Goal: Information Seeking & Learning: Learn about a topic

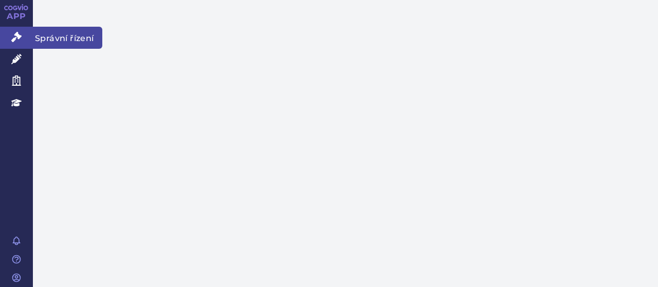
click at [22, 35] on link "Správní řízení" at bounding box center [16, 38] width 33 height 22
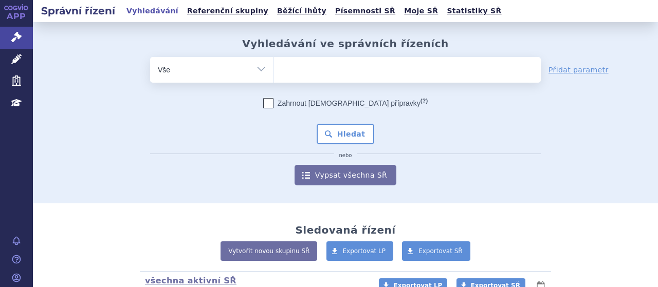
click at [307, 60] on ul at bounding box center [407, 68] width 267 height 22
click at [274, 60] on select at bounding box center [273, 70] width 1 height 26
type input "ve"
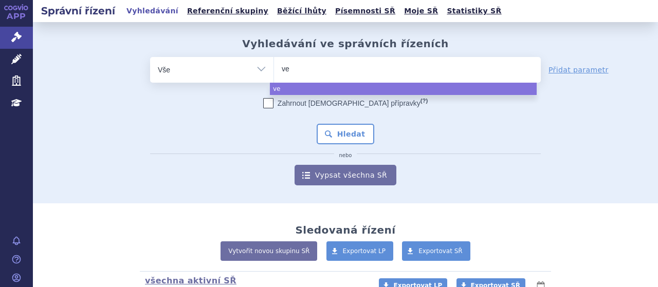
type input "ver"
type input "verze"
type input "verzeni"
type input "verzenio"
type input "verzenios"
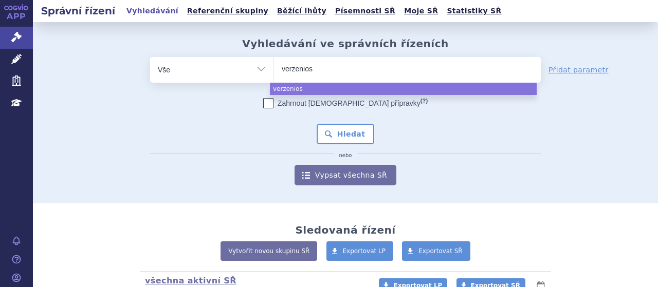
select select "verzenios"
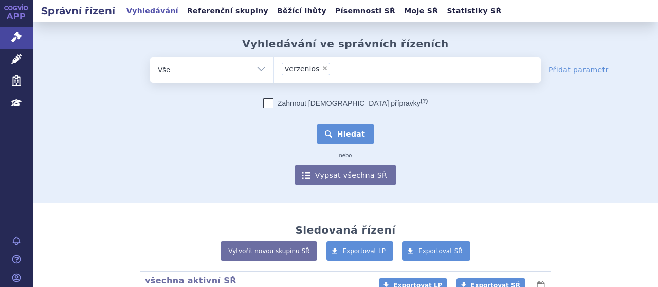
click at [349, 136] on button "Hledat" at bounding box center [346, 134] width 58 height 21
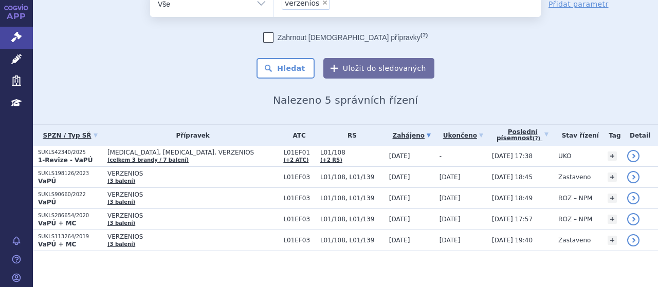
scroll to position [50, 0]
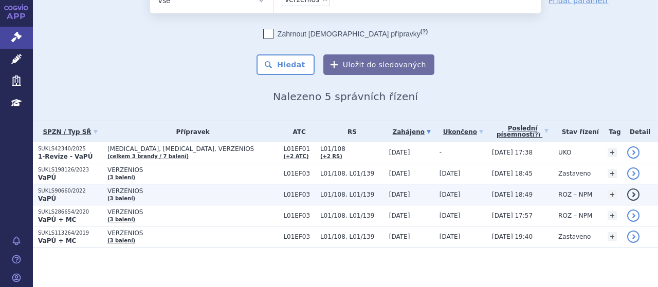
click at [54, 192] on p "SUKLS90660/2022" at bounding box center [70, 191] width 64 height 7
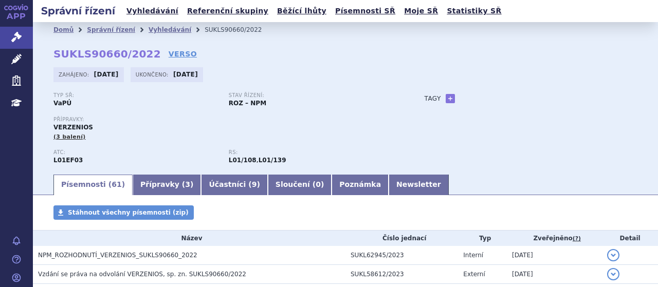
scroll to position [232, 0]
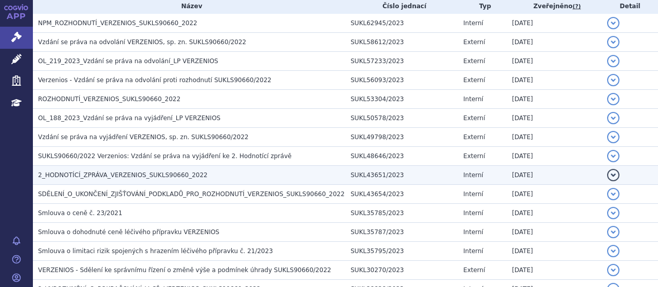
click at [173, 172] on span "2_HODNOTÍCÍ_ZPRÁVA_VERZENIOS_SUKLS90660_2022" at bounding box center [123, 175] width 170 height 7
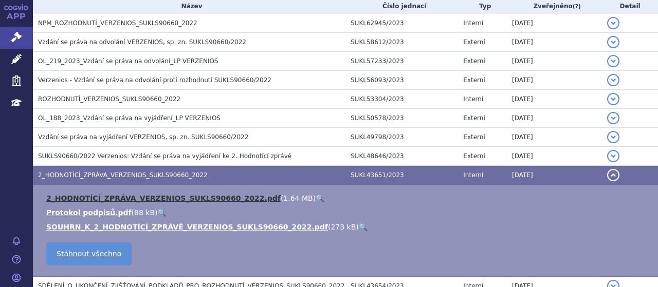
click at [182, 195] on link "2_HODNOTÍCÍ_ZPRÁVA_VERZENIOS_SUKLS90660_2022.pdf" at bounding box center [163, 198] width 234 height 8
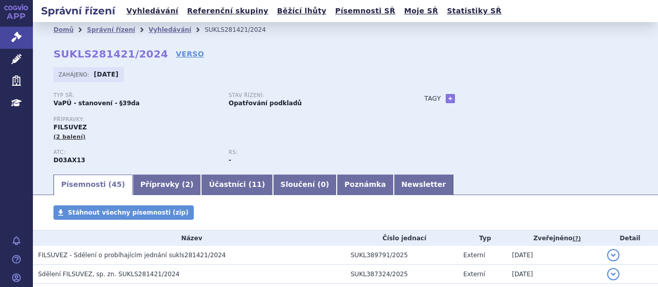
click at [150, 9] on link "Vyhledávání" at bounding box center [152, 11] width 58 height 14
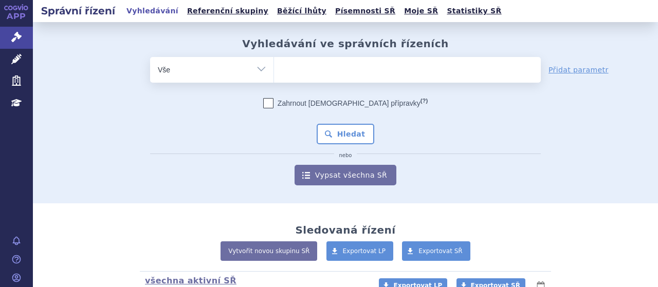
click at [331, 75] on ul at bounding box center [407, 68] width 267 height 22
click at [274, 75] on select at bounding box center [273, 70] width 1 height 26
type input "ve"
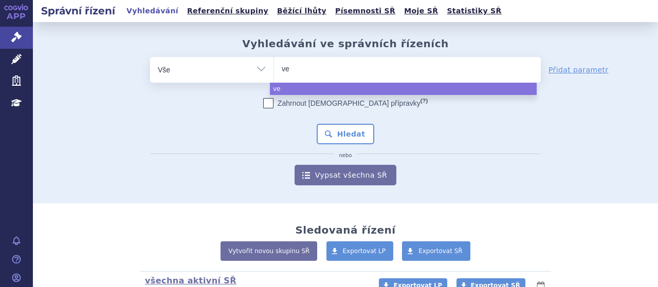
type input "vez"
type input "ve"
type input "ver"
type input "verz"
type input "ver"
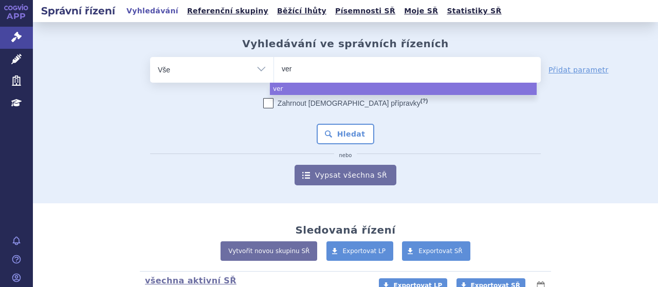
type input "ve"
type input "ver"
type input "ve"
type input "verz"
type input "verzen"
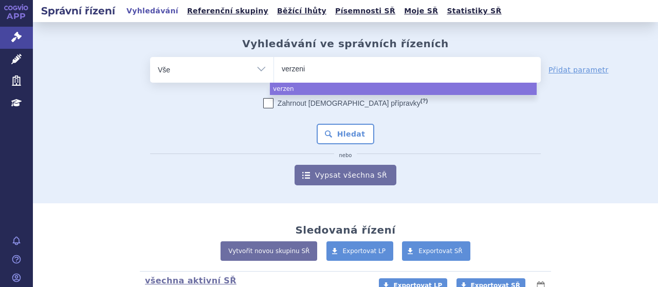
type input "verzenio"
type input "verzenios"
click at [332, 81] on body "APP Správní řízení Léčivé přípravky Zdravotnické prostředky Education Notifikac…" at bounding box center [329, 143] width 658 height 287
select select "verzenios"
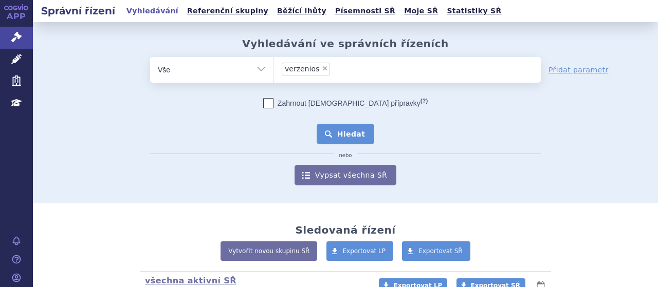
click at [345, 130] on button "Hledat" at bounding box center [346, 134] width 58 height 21
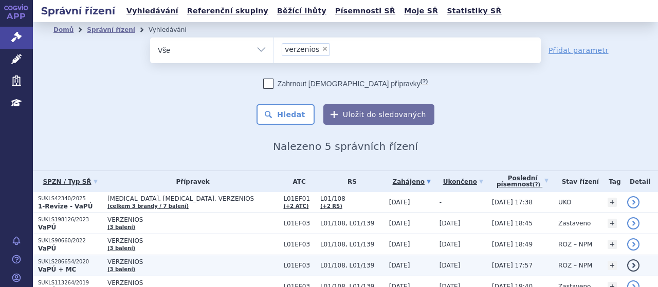
scroll to position [50, 0]
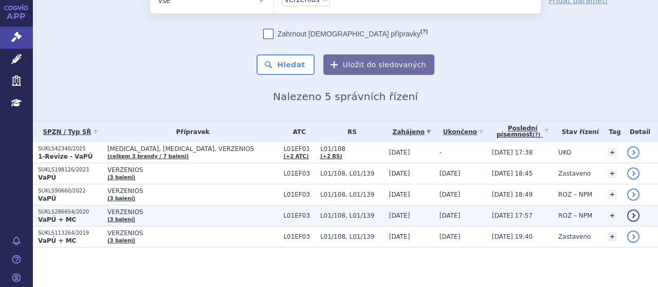
click at [53, 214] on p "SUKLS286654/2020" at bounding box center [70, 212] width 64 height 7
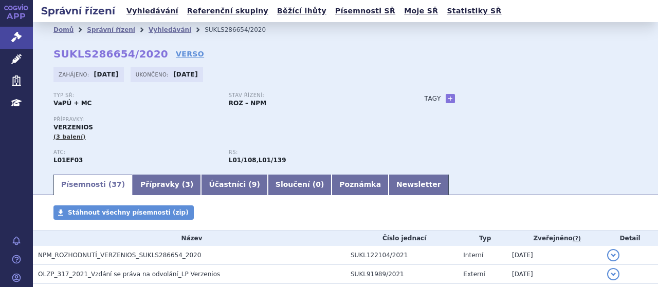
scroll to position [212, 0]
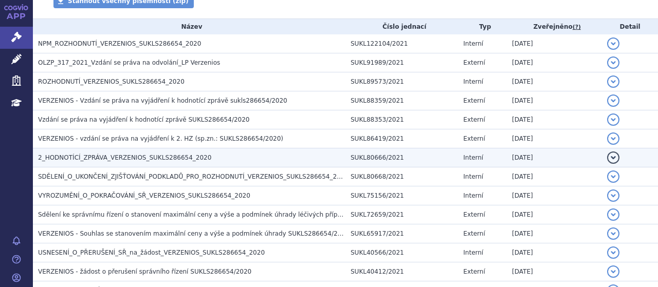
click at [134, 154] on span "2_HODNOTÍCÍ_ZPRÁVA_VERZENIOS_SUKLS286654_2020" at bounding box center [124, 157] width 173 height 7
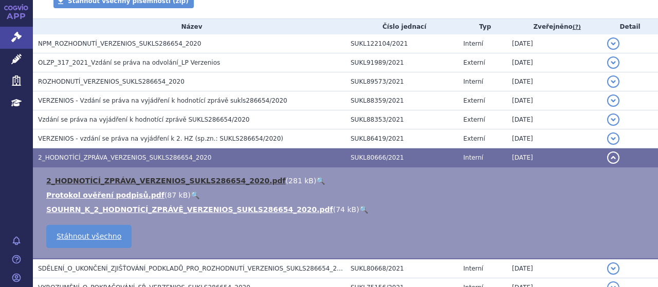
click at [166, 183] on link "2_HODNOTÍCÍ_ZPRÁVA_VERZENIOS_SUKLS286654_2020.pdf" at bounding box center [166, 181] width 240 height 8
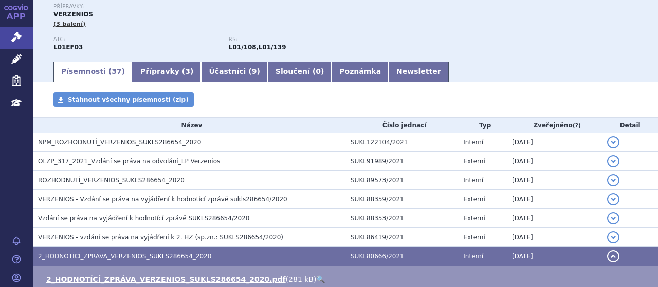
scroll to position [56, 0]
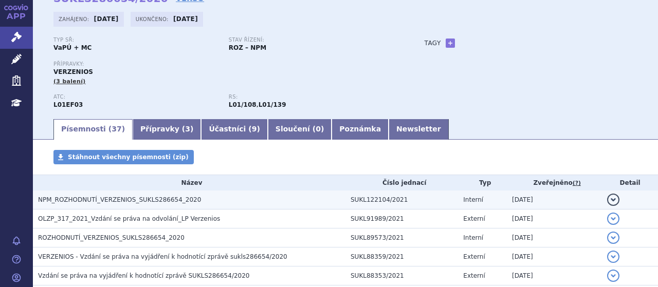
click at [121, 197] on span "NPM_ROZHODNUTÍ_VERZENIOS_SUKLS286654_2020" at bounding box center [119, 199] width 163 height 7
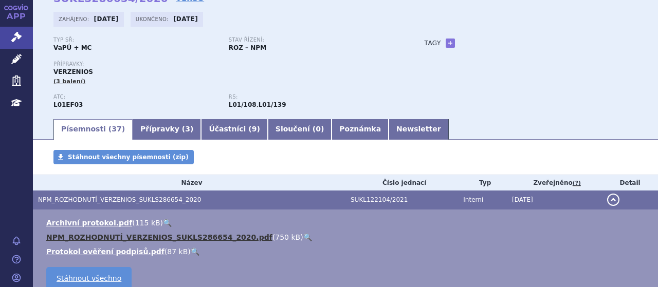
click at [154, 237] on link "NPM_ROZHODNUTÍ_VERZENIOS_SUKLS286654_2020.pdf" at bounding box center [159, 237] width 226 height 8
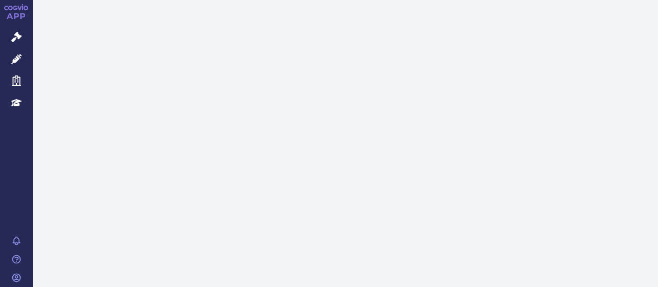
click at [55, 37] on span "Správní řízení" at bounding box center [67, 38] width 69 height 22
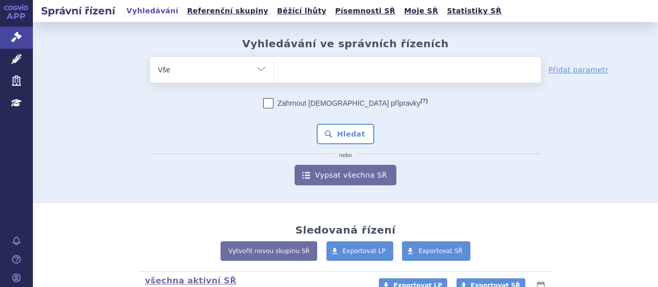
click at [379, 66] on ul at bounding box center [407, 68] width 267 height 22
click at [274, 66] on select at bounding box center [273, 70] width 1 height 26
type input "ib"
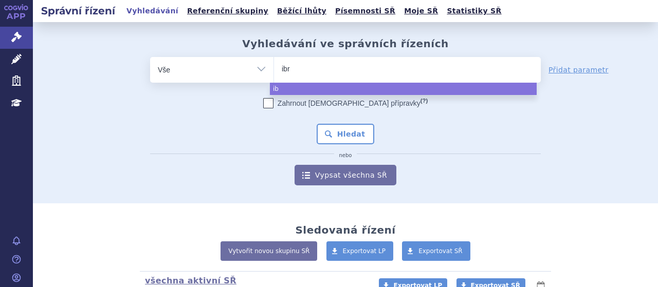
type input "ibra"
type input "ibr"
type input "ib"
type input "i"
type input "ibr"
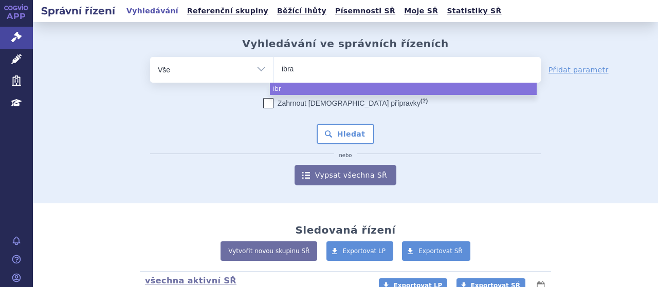
type input "ibran"
type input "[MEDICAL_DATA]"
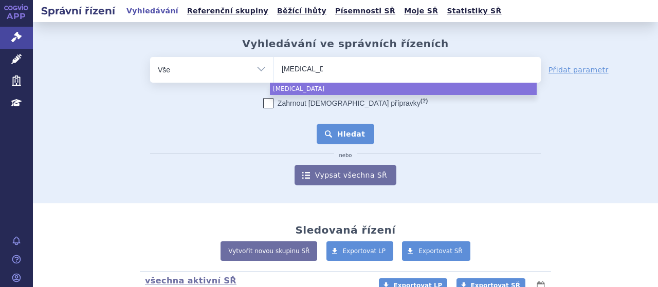
select select "[MEDICAL_DATA]"
click at [352, 129] on button "Hledat" at bounding box center [346, 134] width 58 height 21
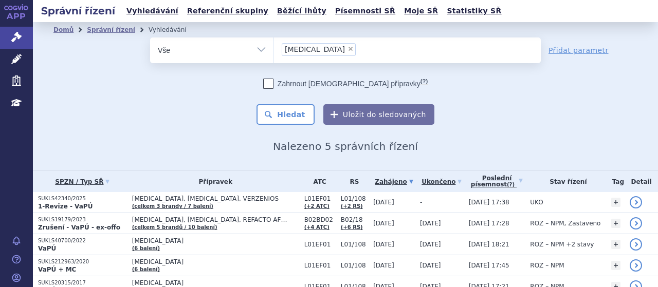
scroll to position [50, 0]
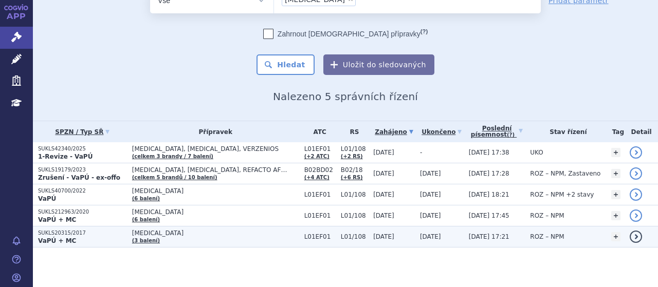
click at [54, 231] on p "SUKLS20315/2017" at bounding box center [82, 233] width 89 height 7
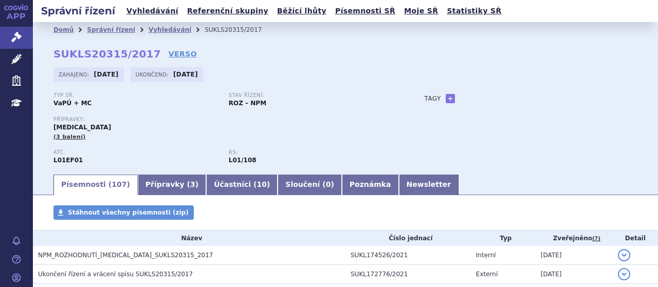
scroll to position [251, 0]
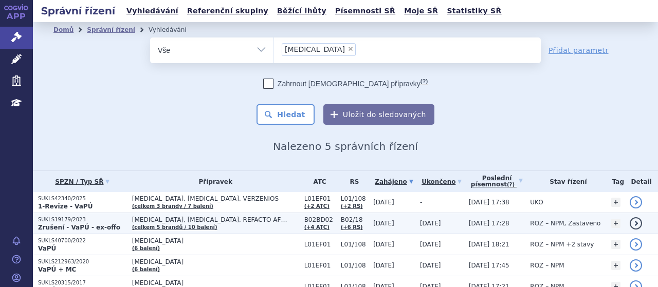
scroll to position [50, 0]
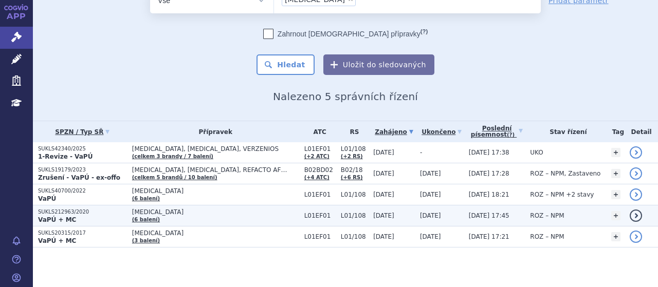
click at [63, 213] on p "SUKLS212963/2020" at bounding box center [82, 212] width 89 height 7
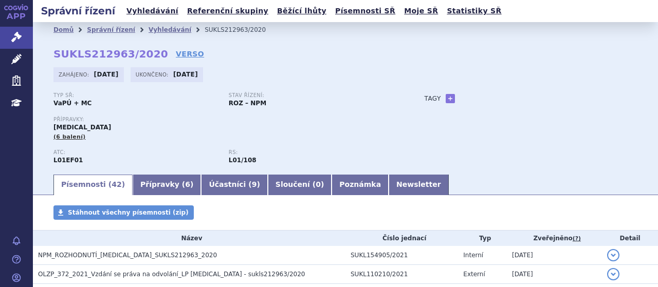
scroll to position [251, 0]
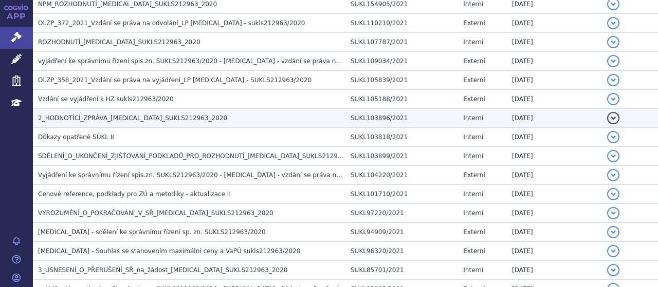
click at [122, 118] on span "2_HODNOTÍCÍ_ZPRÁVA_IBRANCE_SUKLS212963_2020" at bounding box center [132, 118] width 189 height 7
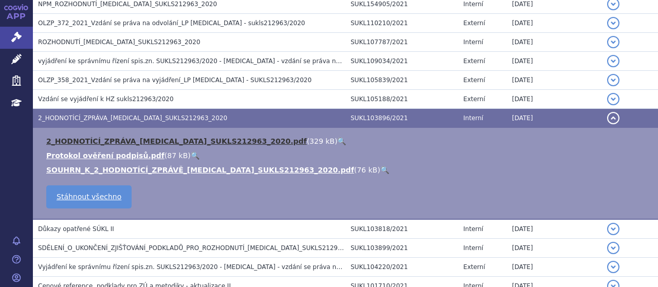
click at [134, 141] on link "2_HODNOTÍCÍ_ZPRÁVA_IBRANCE_SUKLS212963_2020.pdf" at bounding box center [176, 141] width 261 height 8
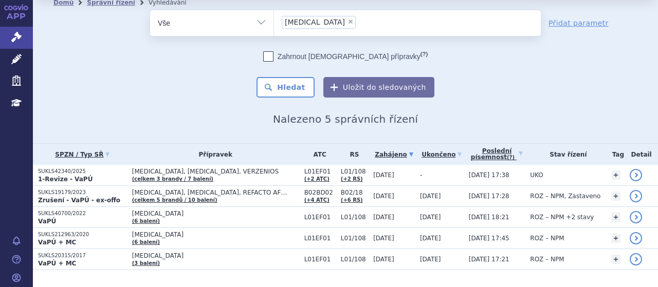
scroll to position [50, 0]
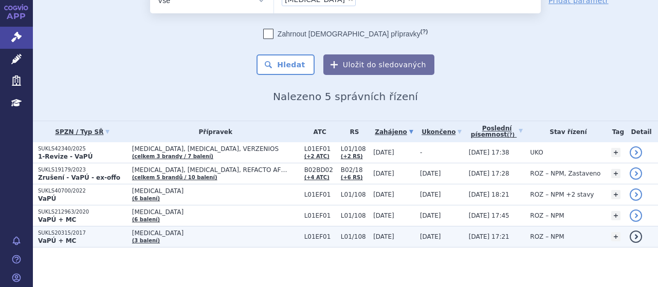
click at [62, 232] on p "SUKLS20315/2017" at bounding box center [82, 233] width 89 height 7
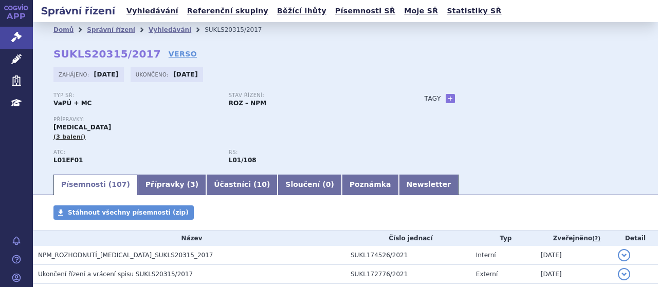
scroll to position [251, 0]
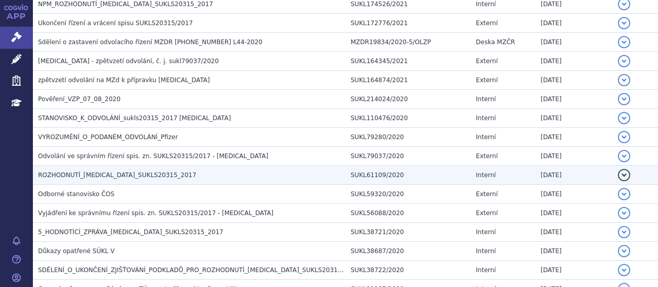
click at [91, 178] on h3 "ROZHODNUTÍ_IBRANCE_SUKLS20315_2017" at bounding box center [191, 175] width 307 height 10
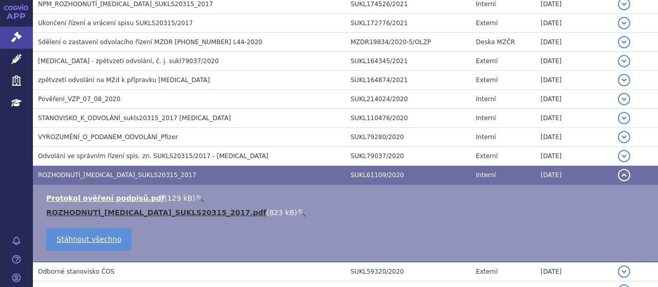
click at [103, 210] on link "ROZHODNUTÍ_IBRANCE_SUKLS20315_2017.pdf" at bounding box center [156, 213] width 220 height 8
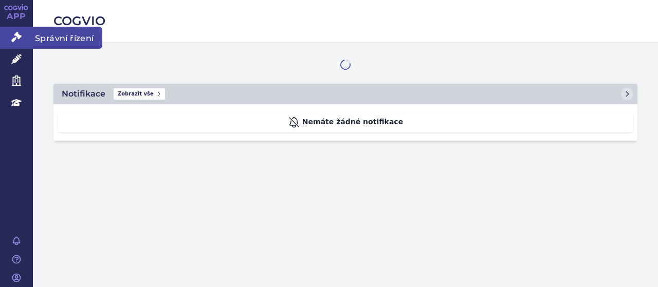
click at [22, 38] on link "Správní řízení" at bounding box center [16, 38] width 33 height 22
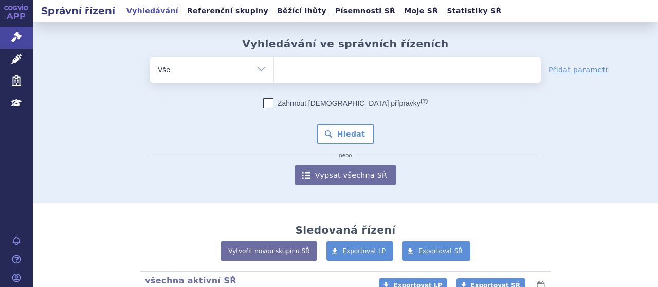
click at [338, 70] on ul at bounding box center [407, 68] width 267 height 22
click at [274, 70] on select at bounding box center [273, 70] width 1 height 26
type input "ki"
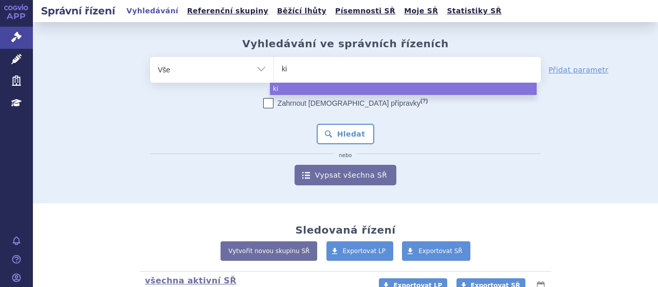
type input "k"
type input "kis"
type input "kisq"
type input "kisqal"
type input "kisqali"
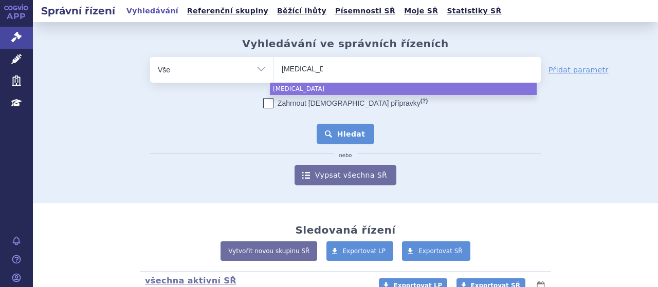
select select "kisqali"
click at [349, 131] on button "Hledat" at bounding box center [346, 134] width 58 height 21
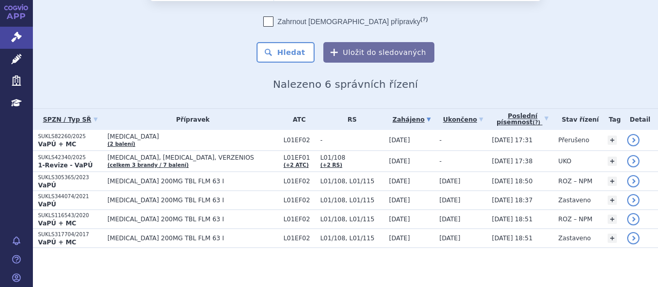
scroll to position [63, 0]
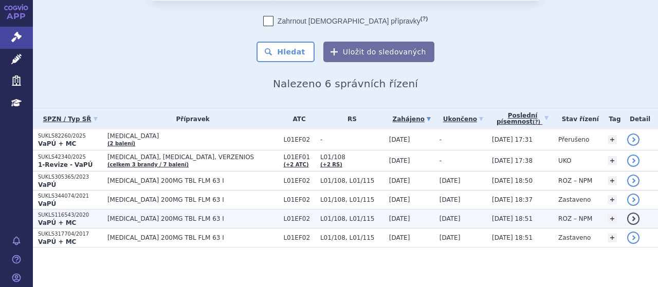
click at [49, 219] on strong "VaPÚ + MC" at bounding box center [57, 222] width 38 height 7
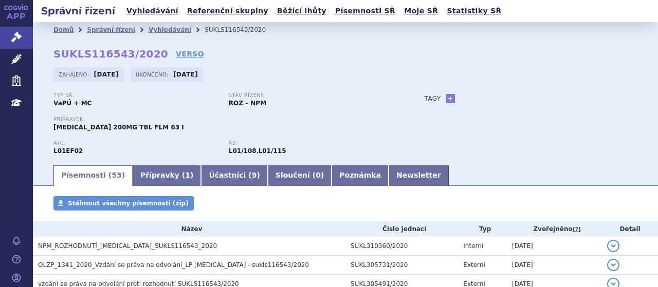
scroll to position [198, 0]
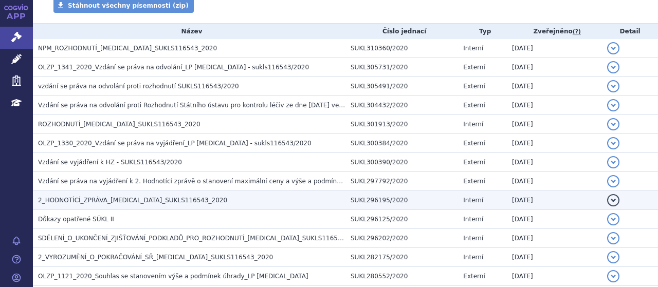
click at [98, 202] on span "2_HODNOTÍCÍ_ZPRÁVA_[MEDICAL_DATA]_SUKLS116543_2020" at bounding box center [132, 200] width 189 height 7
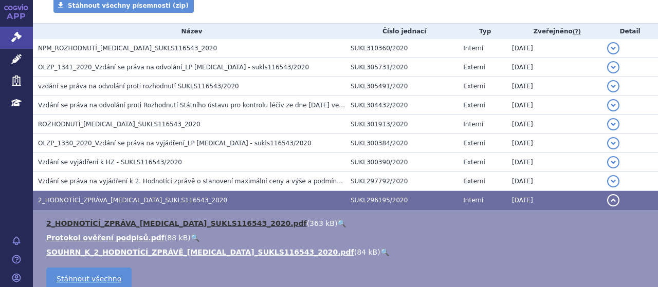
click at [102, 224] on link "2_HODNOTÍCÍ_ZPRÁVA_[MEDICAL_DATA]_SUKLS116543_2020.pdf" at bounding box center [176, 223] width 261 height 8
